Goal: Task Accomplishment & Management: Use online tool/utility

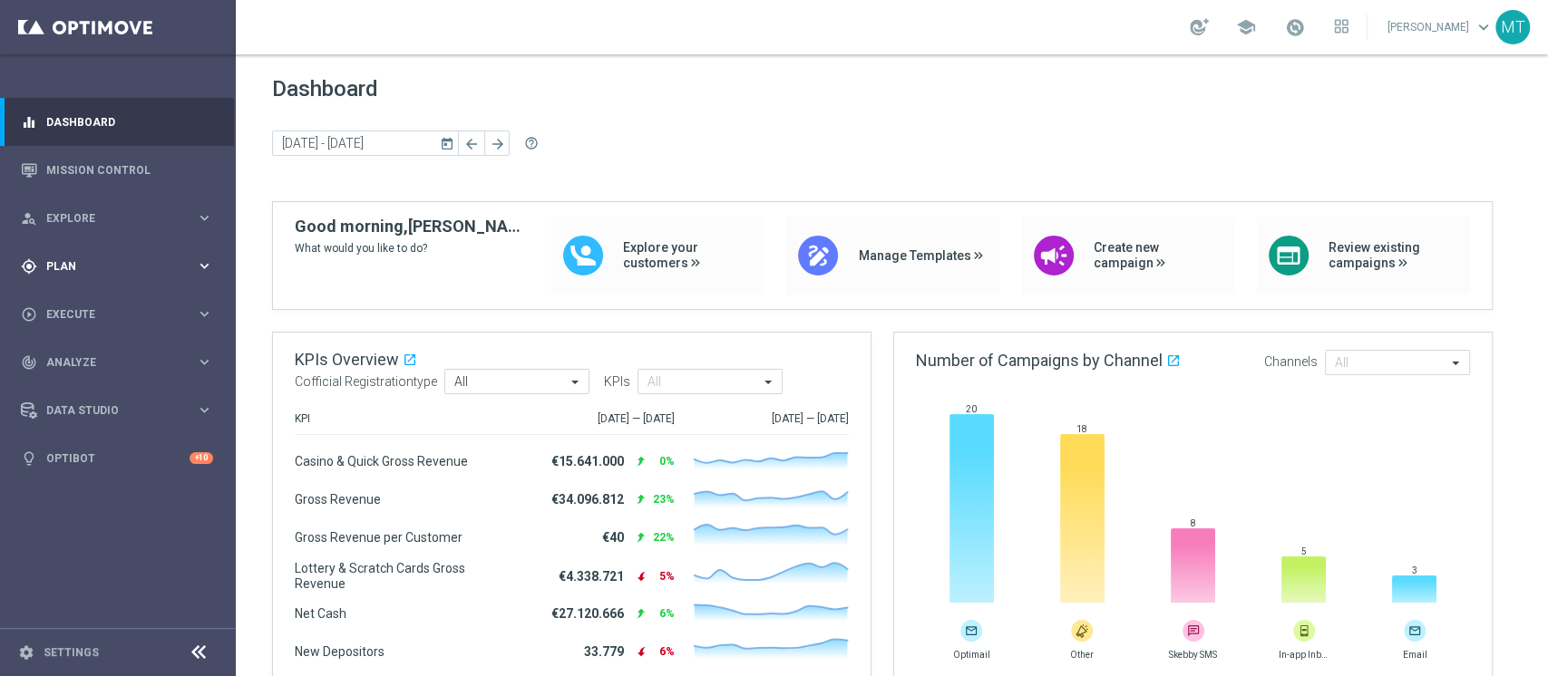
click at [86, 267] on span "Plan" at bounding box center [121, 266] width 150 height 11
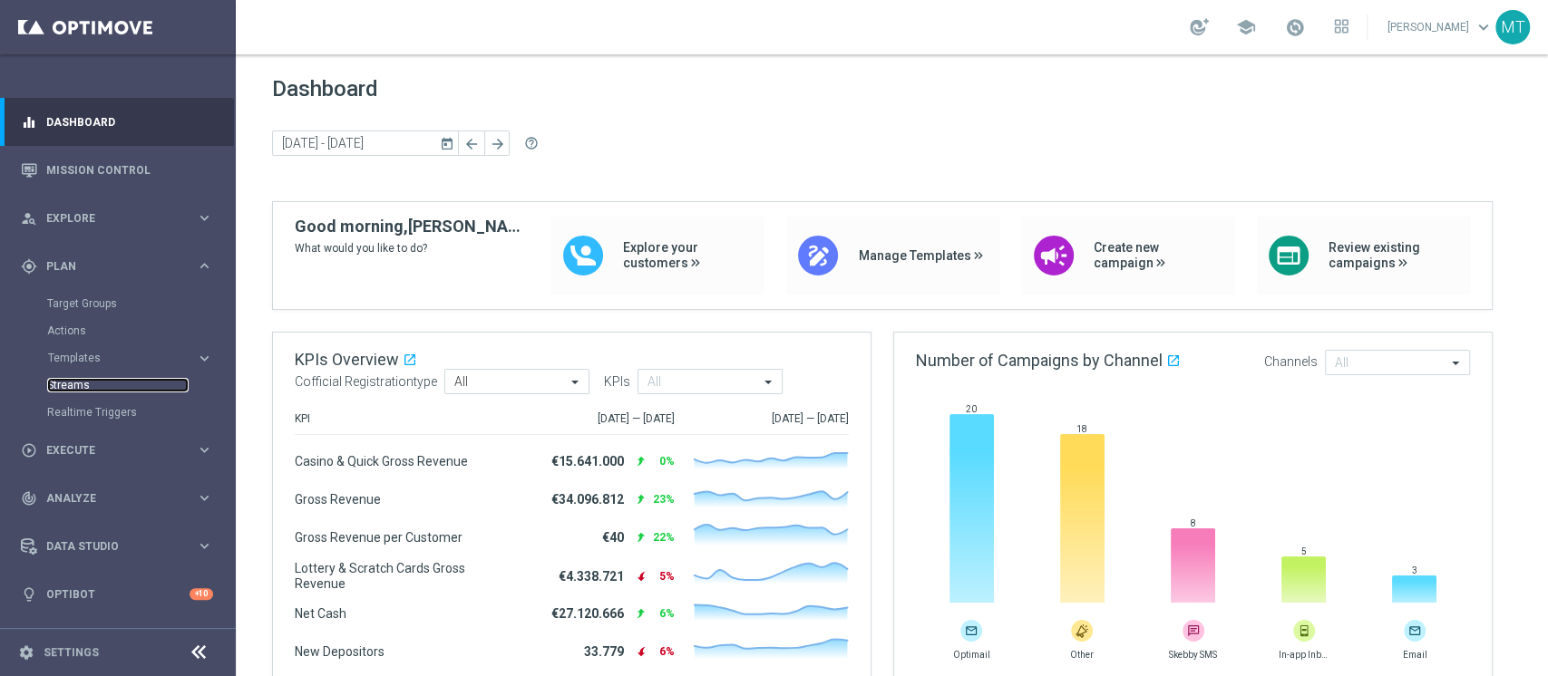
click at [87, 383] on link "Streams" at bounding box center [117, 385] width 141 height 15
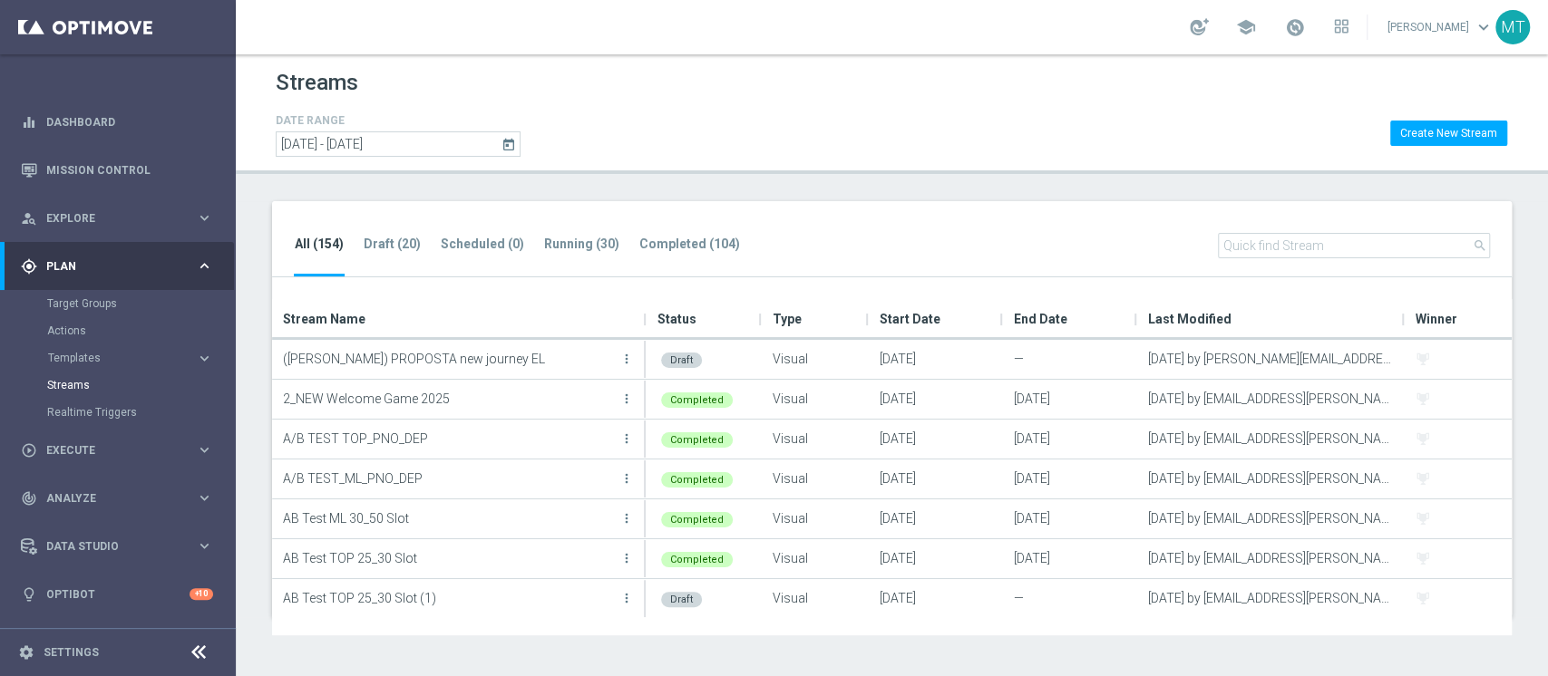
click at [1160, 315] on span "Last Modified" at bounding box center [1189, 319] width 83 height 36
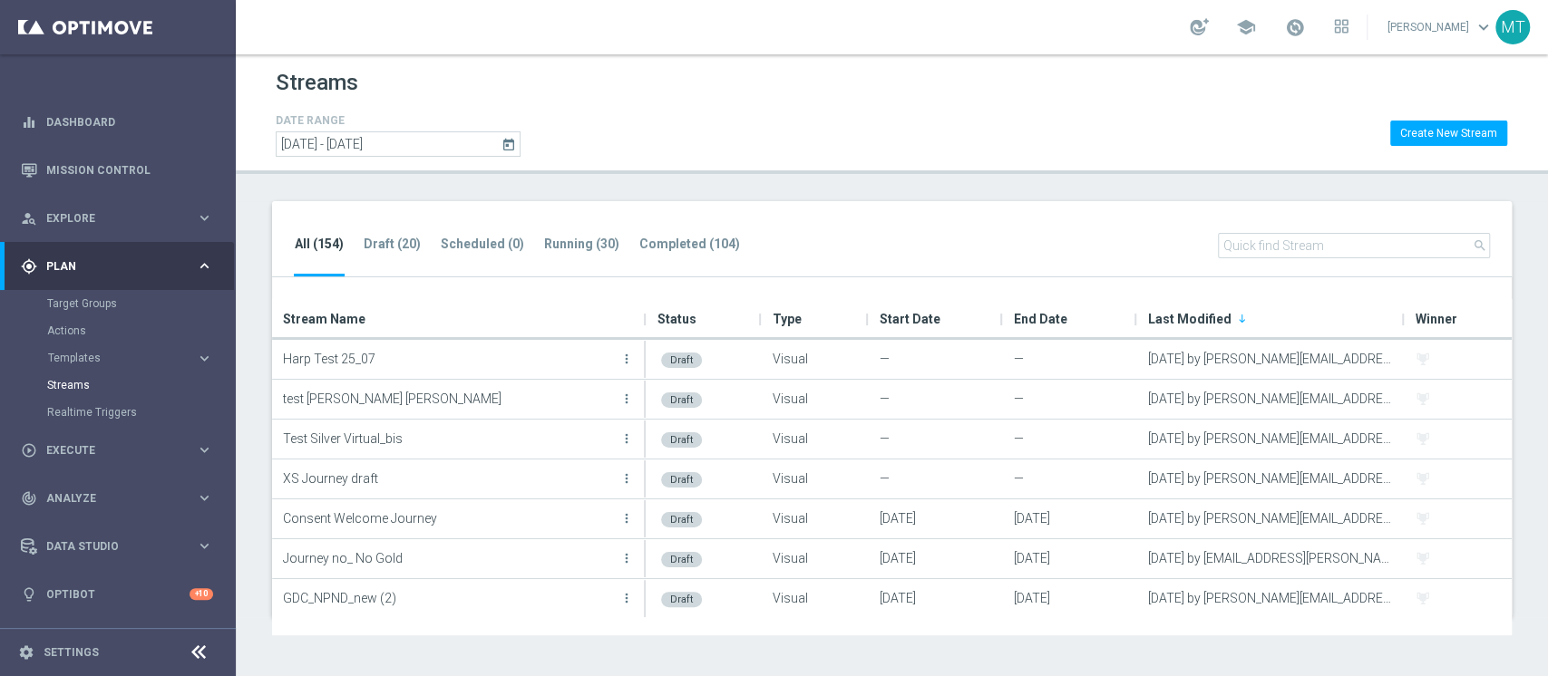
click at [1160, 318] on span "Last Modified" at bounding box center [1189, 319] width 83 height 36
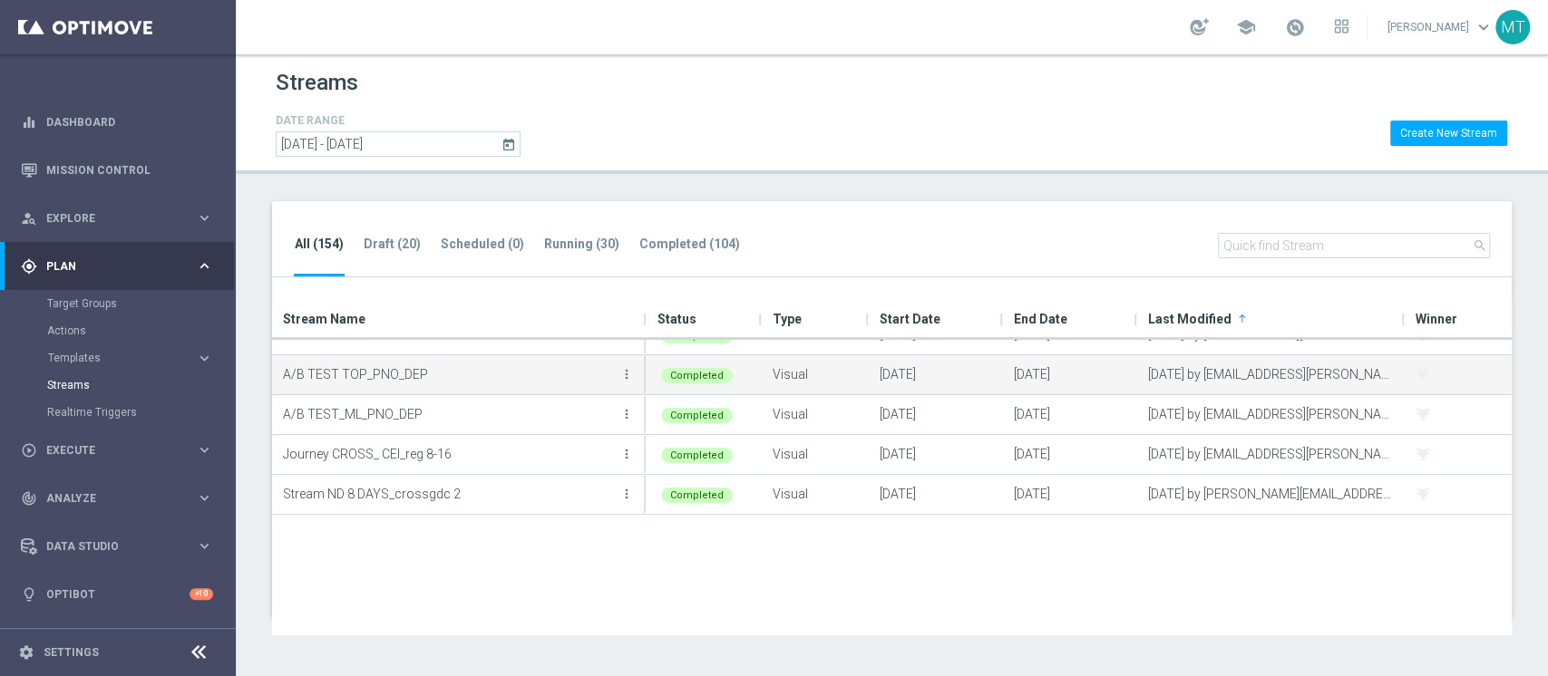
scroll to position [1209, 0]
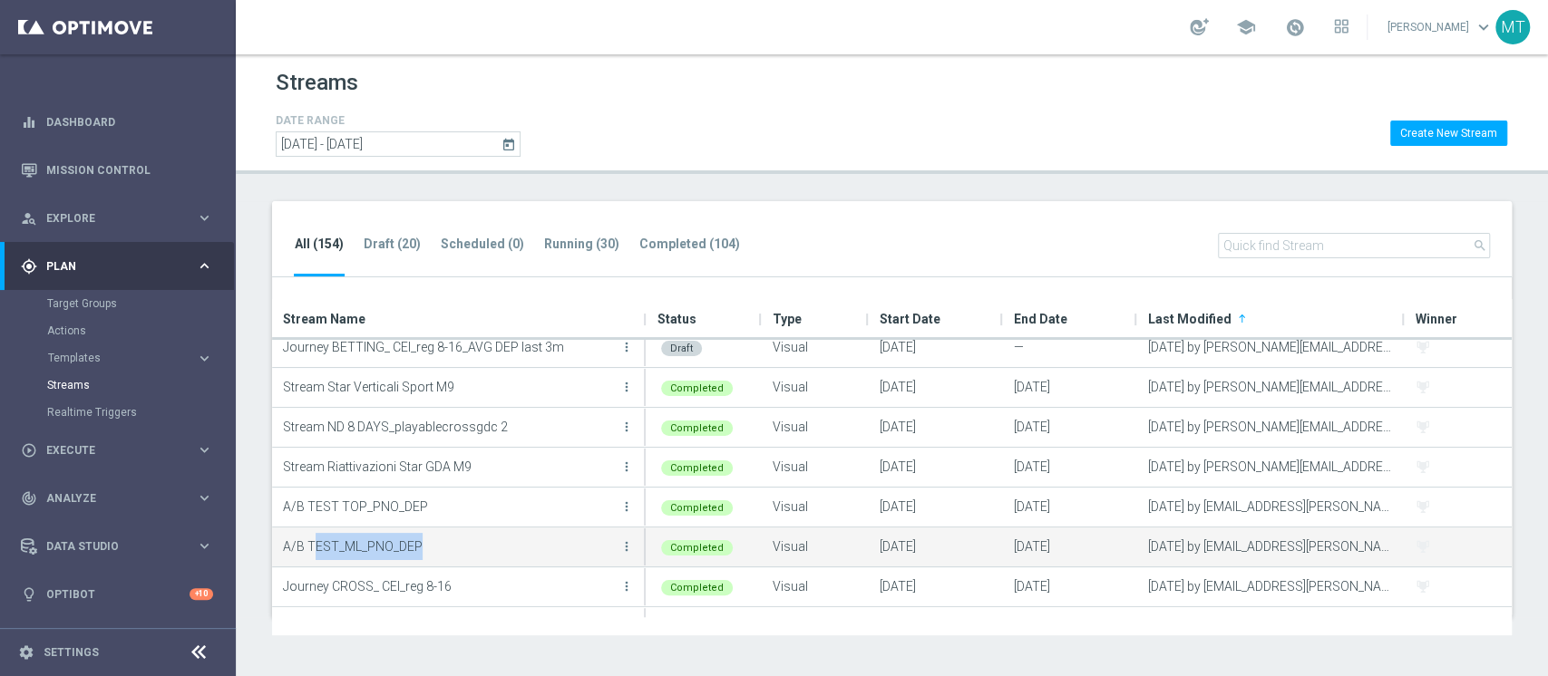
drag, startPoint x: 427, startPoint y: 546, endPoint x: 311, endPoint y: 544, distance: 116.1
click at [312, 506] on p "A/B TEST_ML_PNO_DEP" at bounding box center [449, 546] width 333 height 27
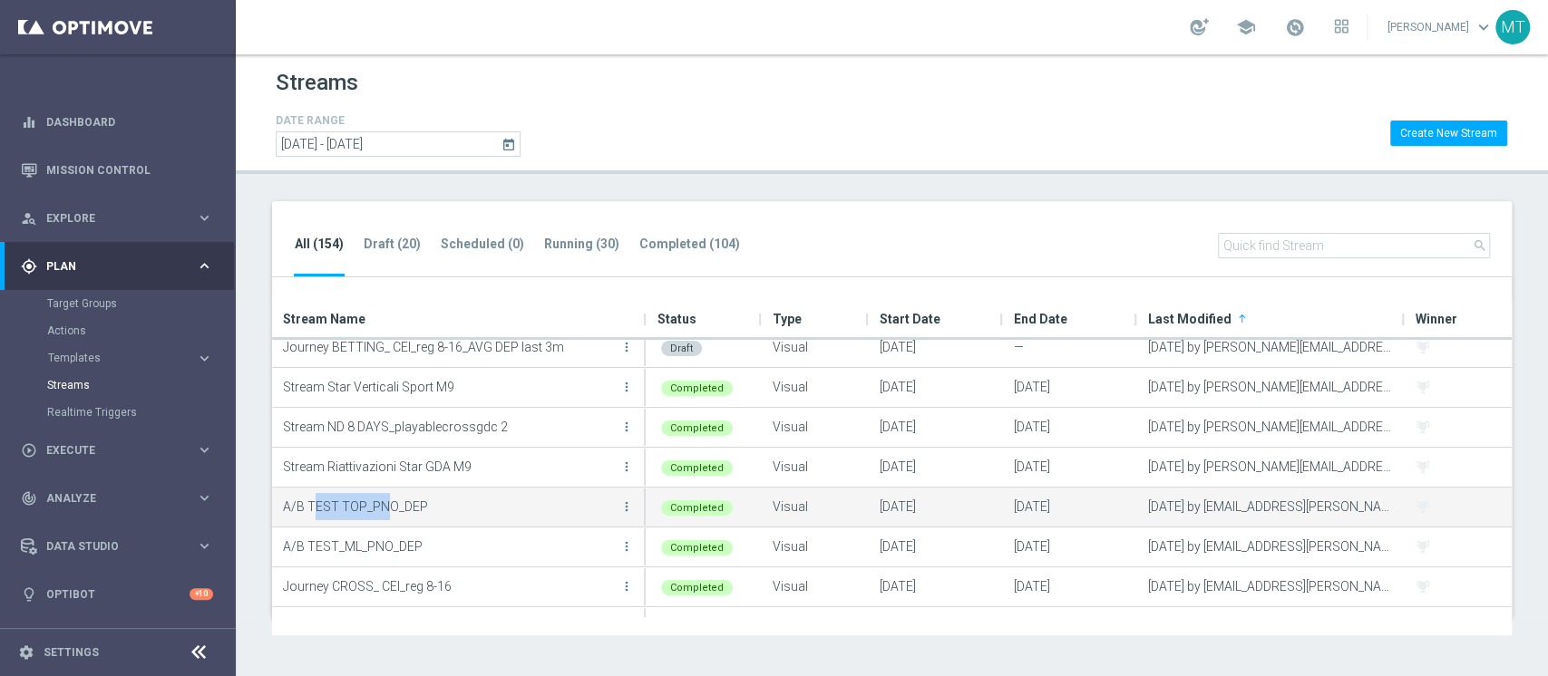
drag, startPoint x: 317, startPoint y: 511, endPoint x: 387, endPoint y: 515, distance: 69.9
click at [387, 506] on p "A/B TEST TOP_PNO_DEP" at bounding box center [449, 506] width 333 height 27
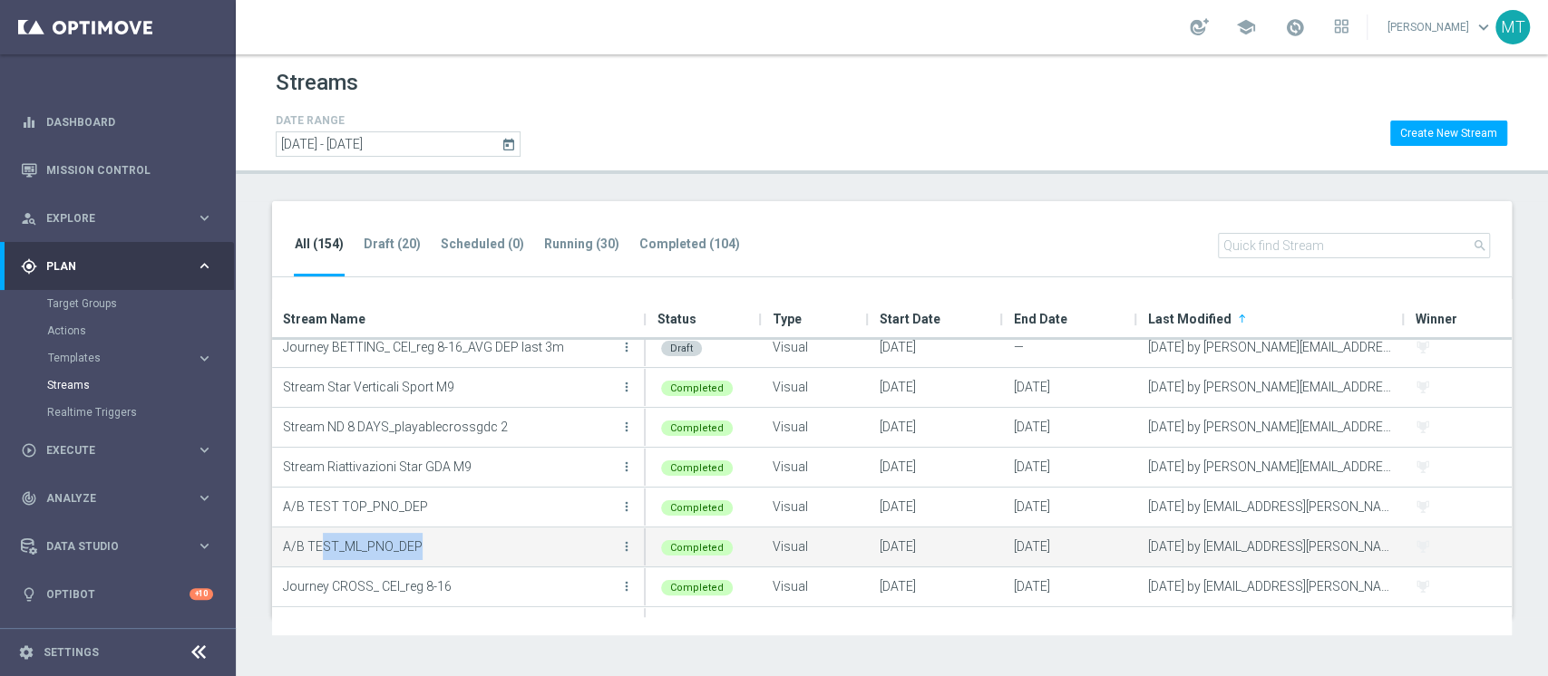
drag, startPoint x: 320, startPoint y: 551, endPoint x: 427, endPoint y: 552, distance: 107.0
click at [427, 506] on p "A/B TEST_ML_PNO_DEP" at bounding box center [449, 546] width 333 height 27
click at [624, 506] on button "more_vert" at bounding box center [626, 547] width 18 height 36
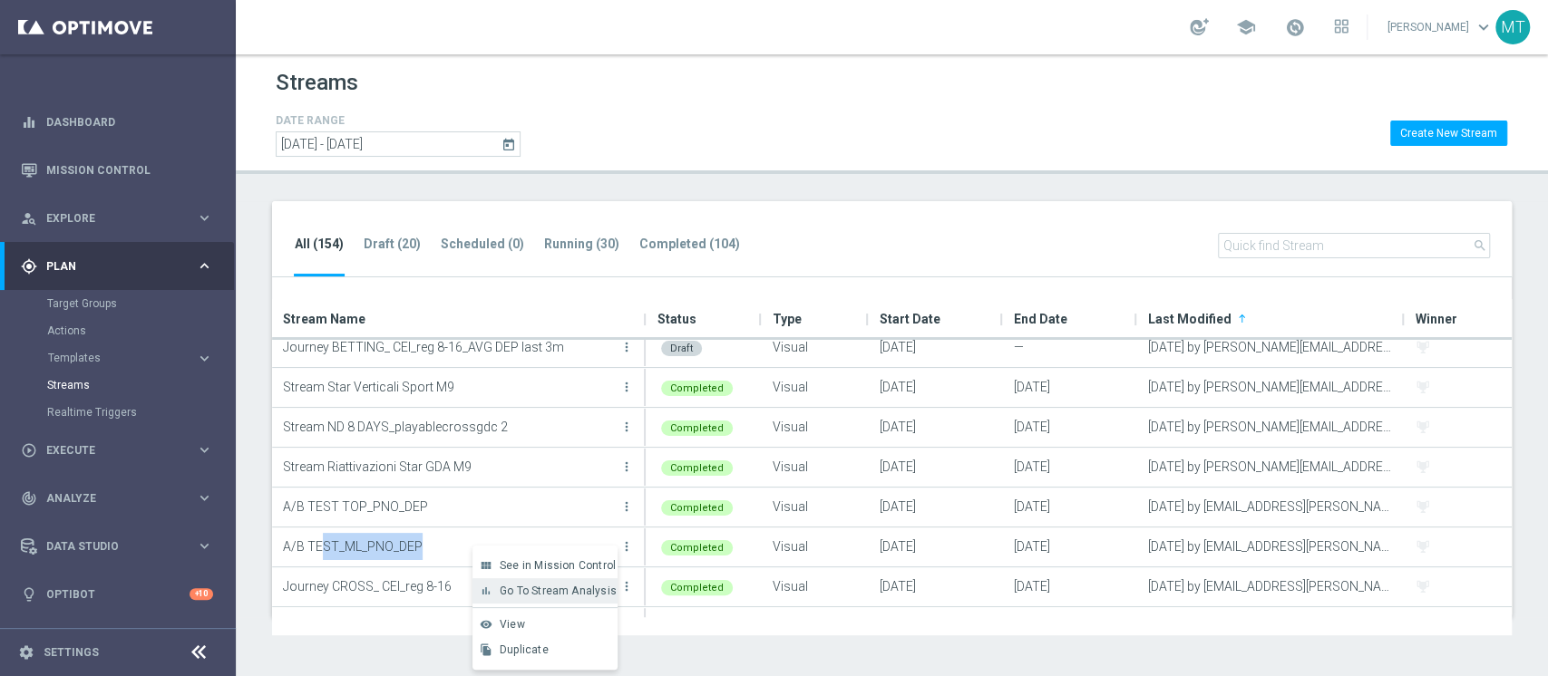
click at [548, 506] on div "bar_chart Go To Stream Analysis" at bounding box center [544, 590] width 145 height 25
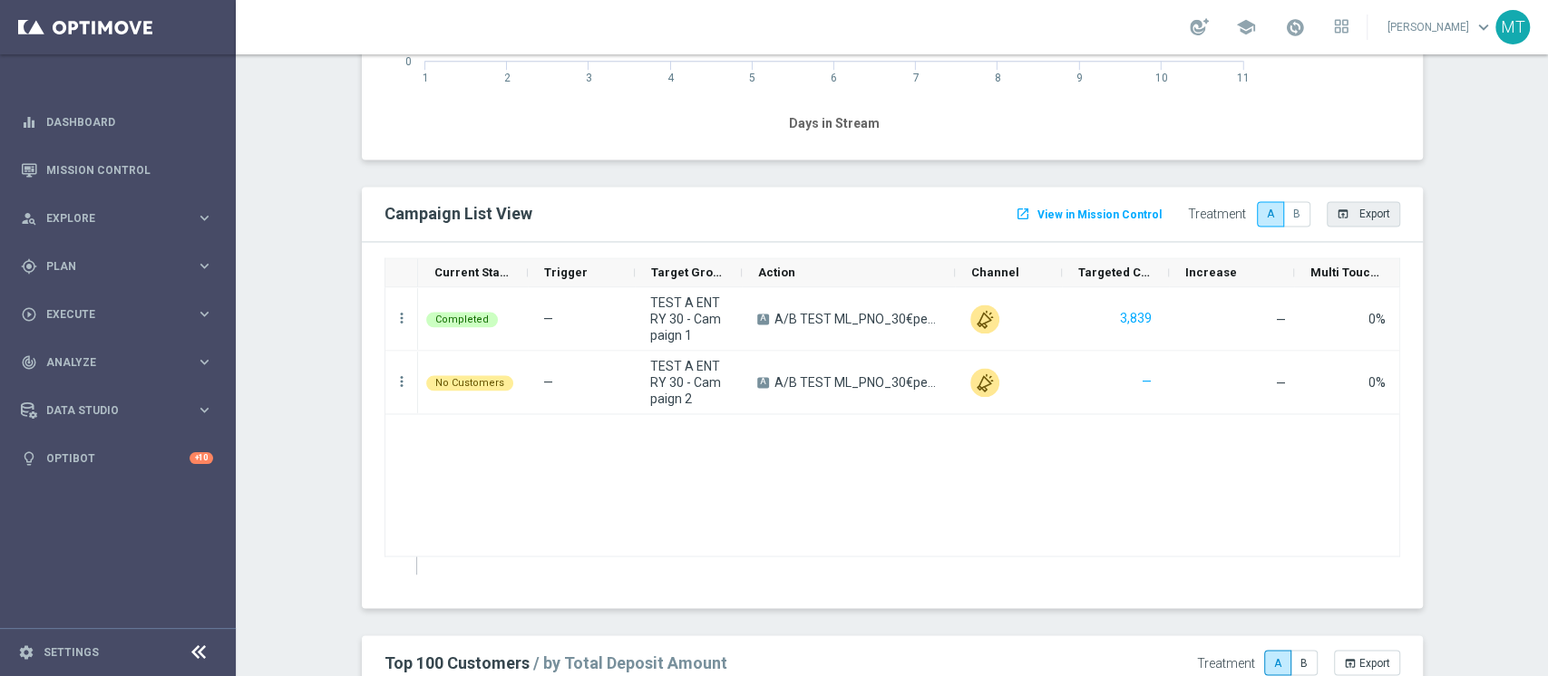
scroll to position [2176, 0]
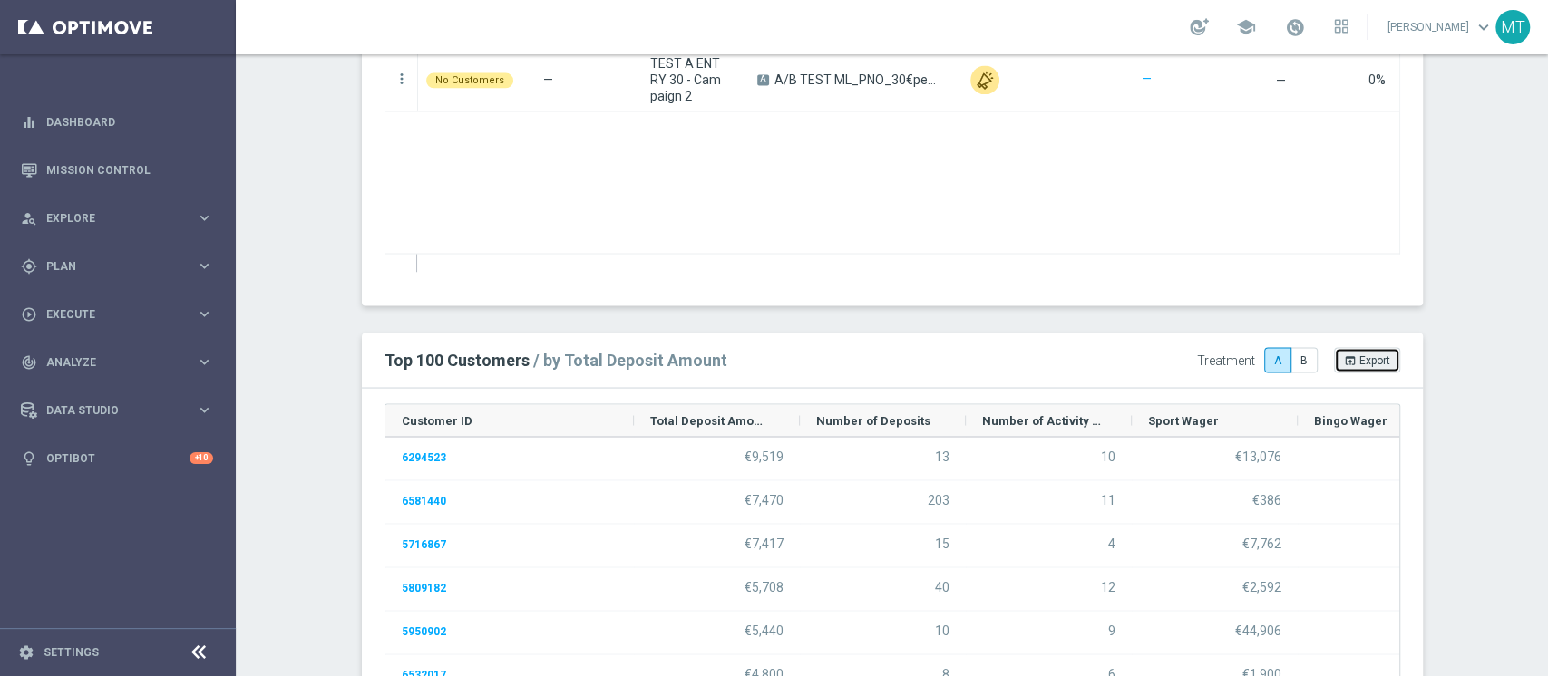
click at [1362, 361] on span "Export" at bounding box center [1374, 360] width 31 height 13
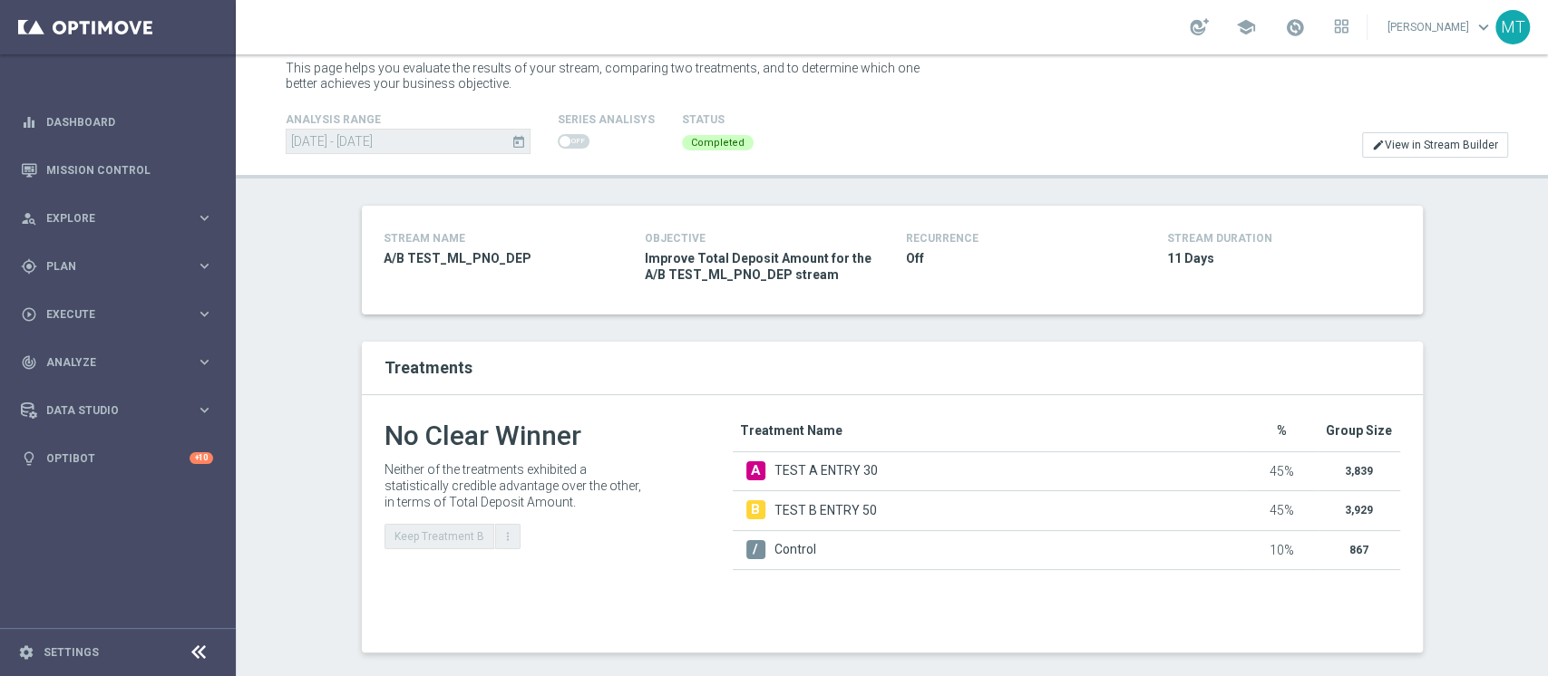
scroll to position [0, 0]
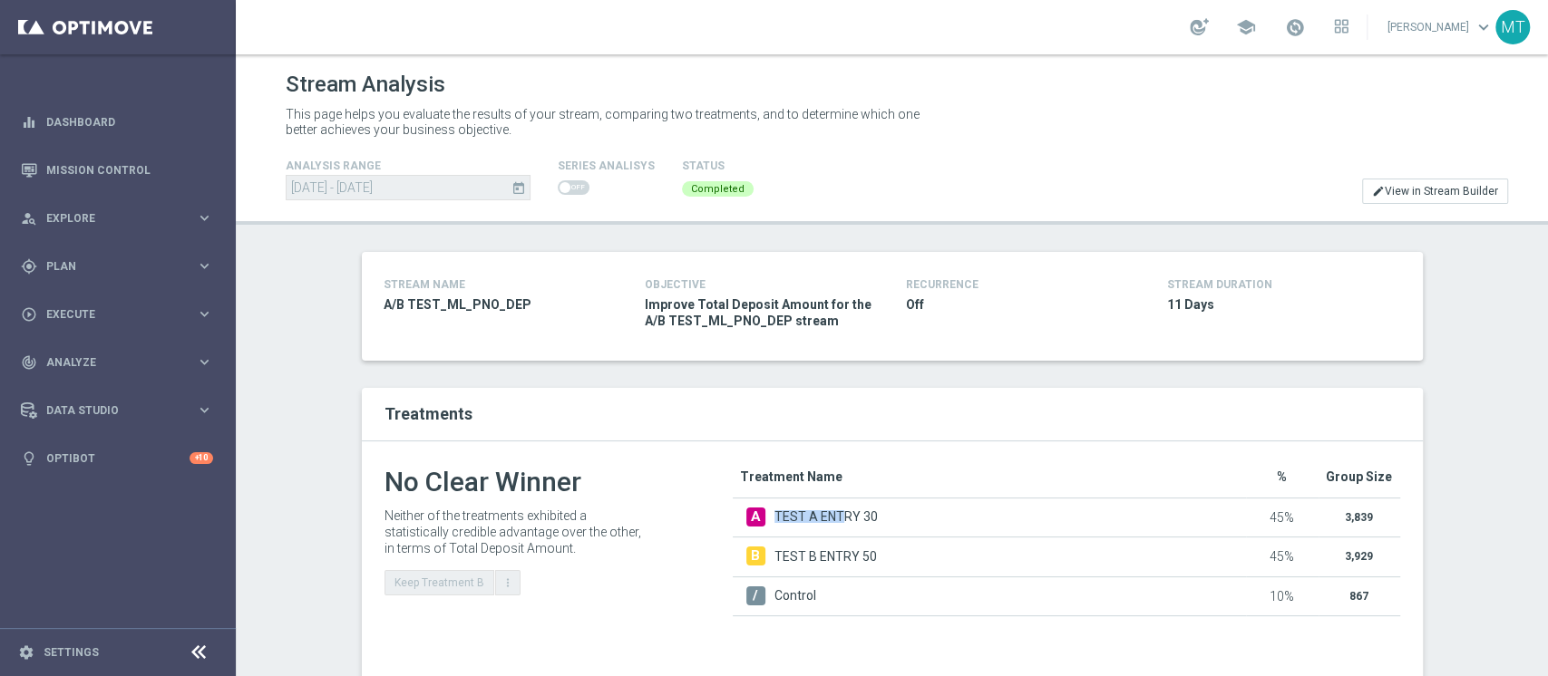
drag, startPoint x: 765, startPoint y: 516, endPoint x: 831, endPoint y: 516, distance: 66.2
click at [831, 516] on span "TEST A ENTRY 30" at bounding box center [825, 516] width 103 height 13
